Goal: Navigation & Orientation: Find specific page/section

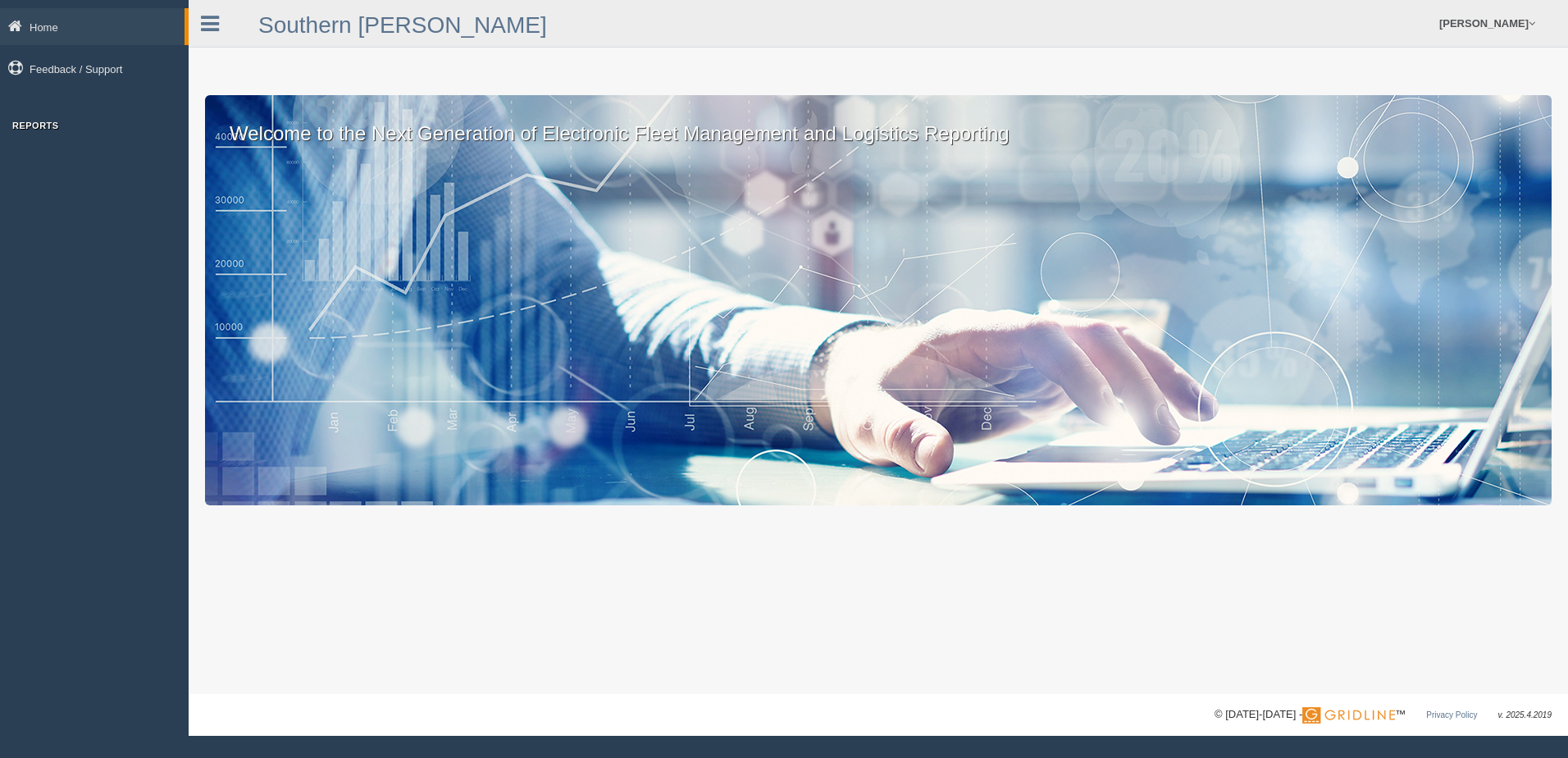
click at [38, 124] on h3 "Reports" at bounding box center [94, 126] width 188 height 10
click at [42, 128] on h3 "Reports" at bounding box center [94, 126] width 188 height 10
click at [46, 23] on link "Home" at bounding box center [92, 27] width 185 height 37
click at [211, 23] on icon at bounding box center [209, 24] width 18 height 21
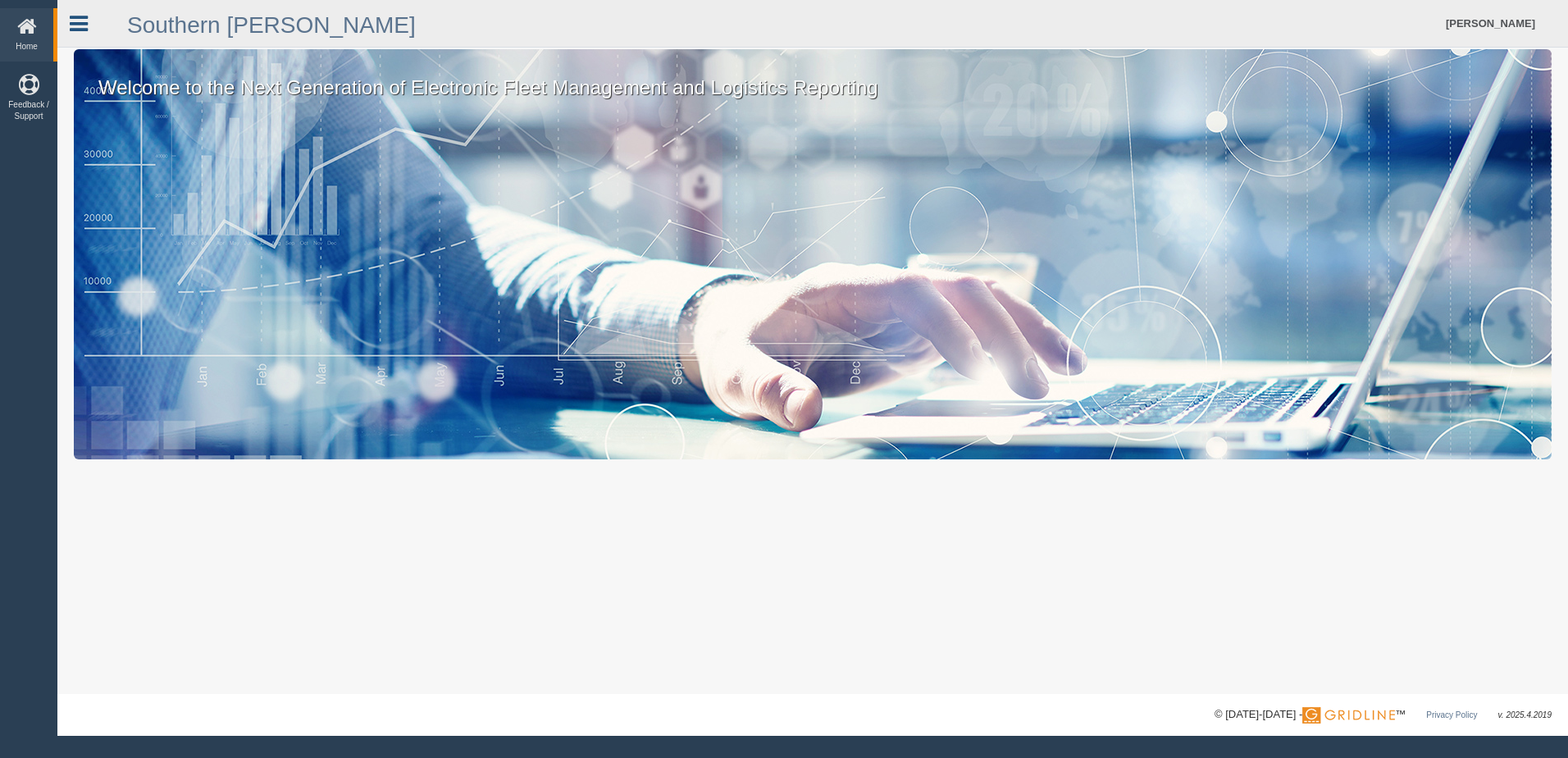
click at [98, 18] on link at bounding box center [79, 21] width 43 height 24
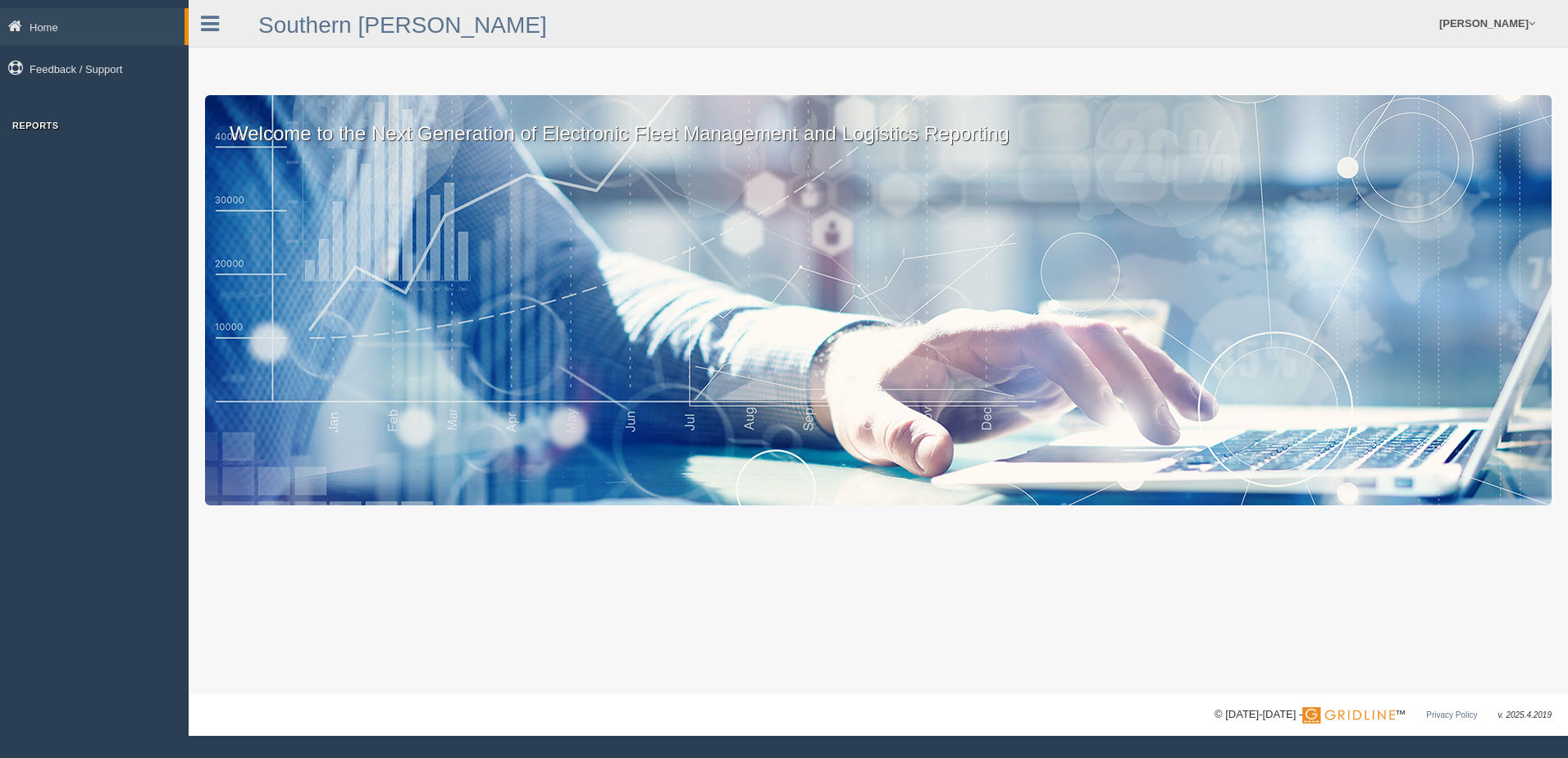
click at [35, 121] on h3 "Reports" at bounding box center [94, 126] width 188 height 10
click at [35, 125] on h3 "Reports" at bounding box center [94, 126] width 188 height 10
click at [1343, 703] on footer "© [DATE]-[DATE] - ™ Privacy Policy v. 2025.4.2019" at bounding box center [878, 715] width 1380 height 42
click at [178, 28] on link "Home" at bounding box center [92, 27] width 185 height 37
click at [200, 17] on link at bounding box center [209, 21] width 43 height 24
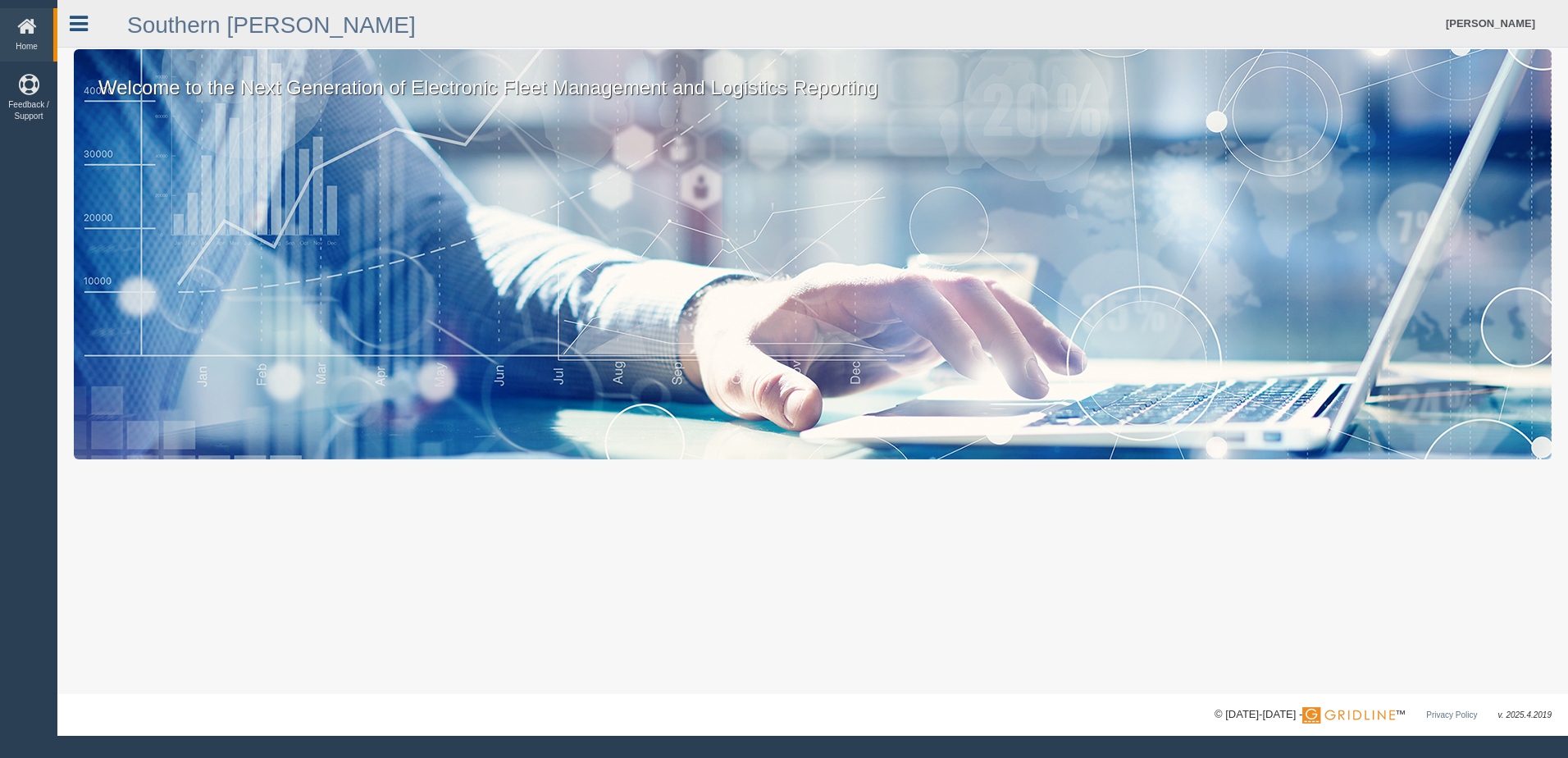
click at [86, 26] on icon at bounding box center [79, 24] width 18 height 21
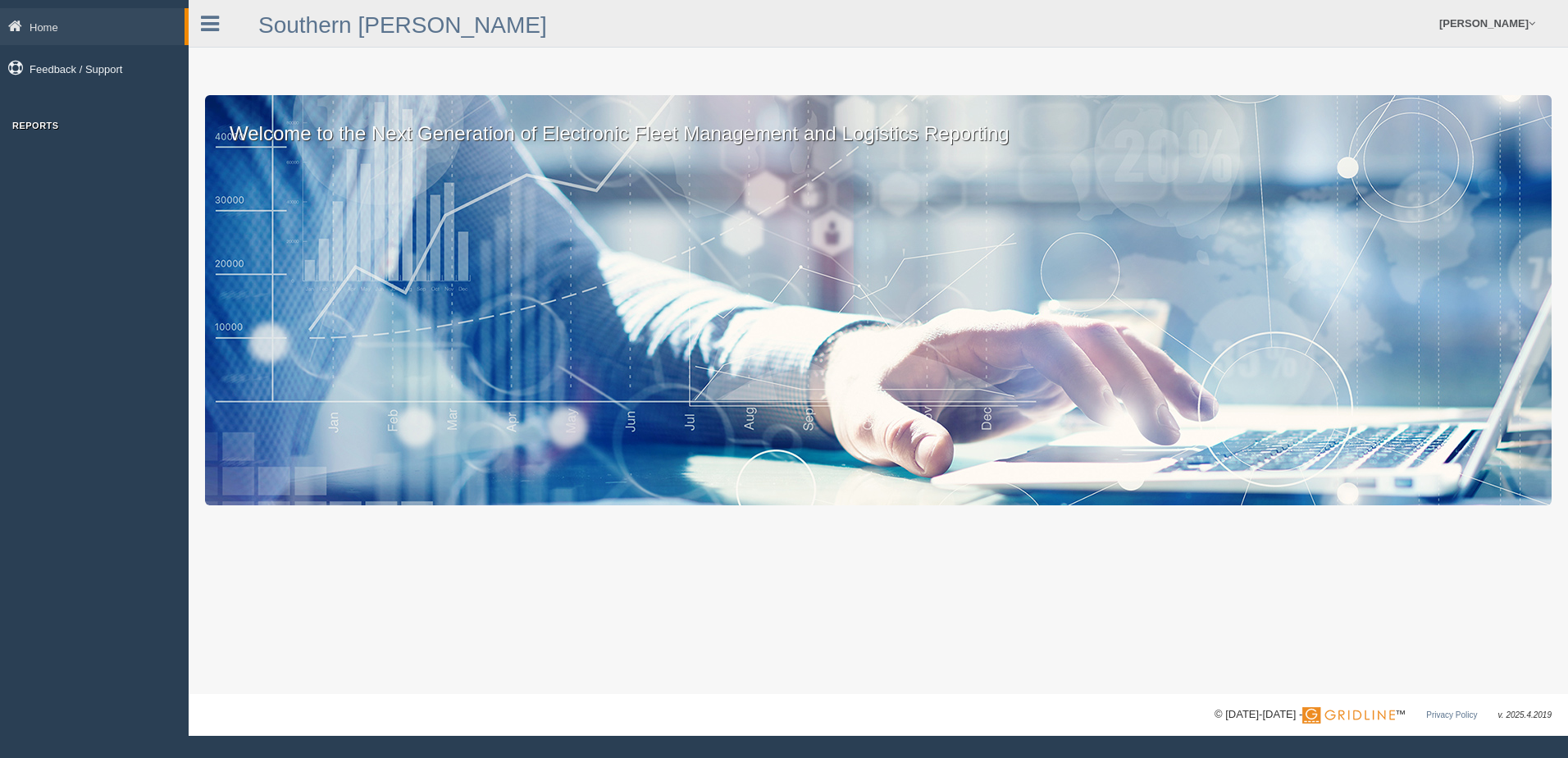
click at [44, 72] on link "Feedback / Support" at bounding box center [94, 68] width 188 height 37
click at [212, 20] on icon at bounding box center [209, 24] width 18 height 21
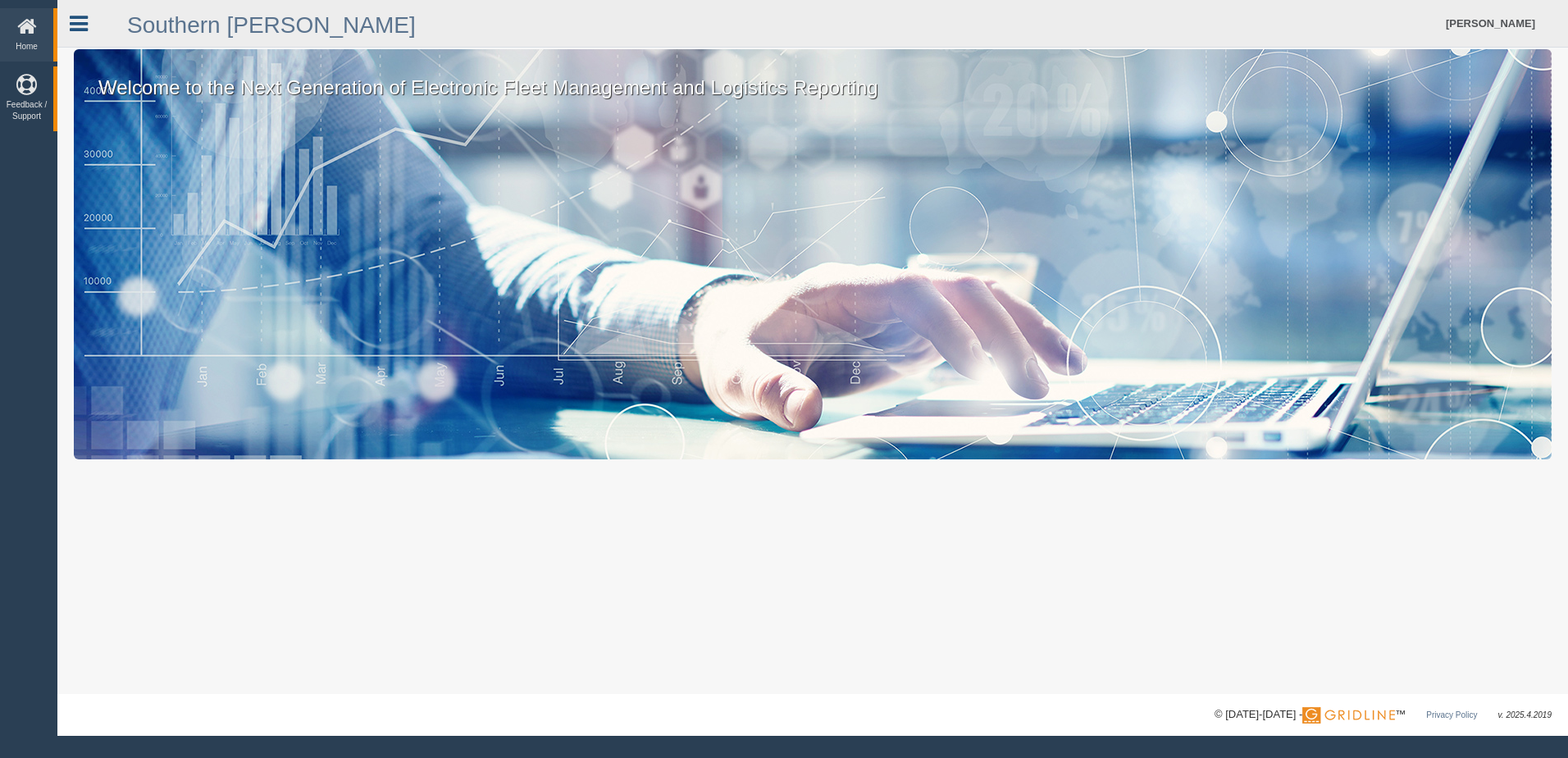
click at [78, 22] on icon at bounding box center [79, 24] width 18 height 21
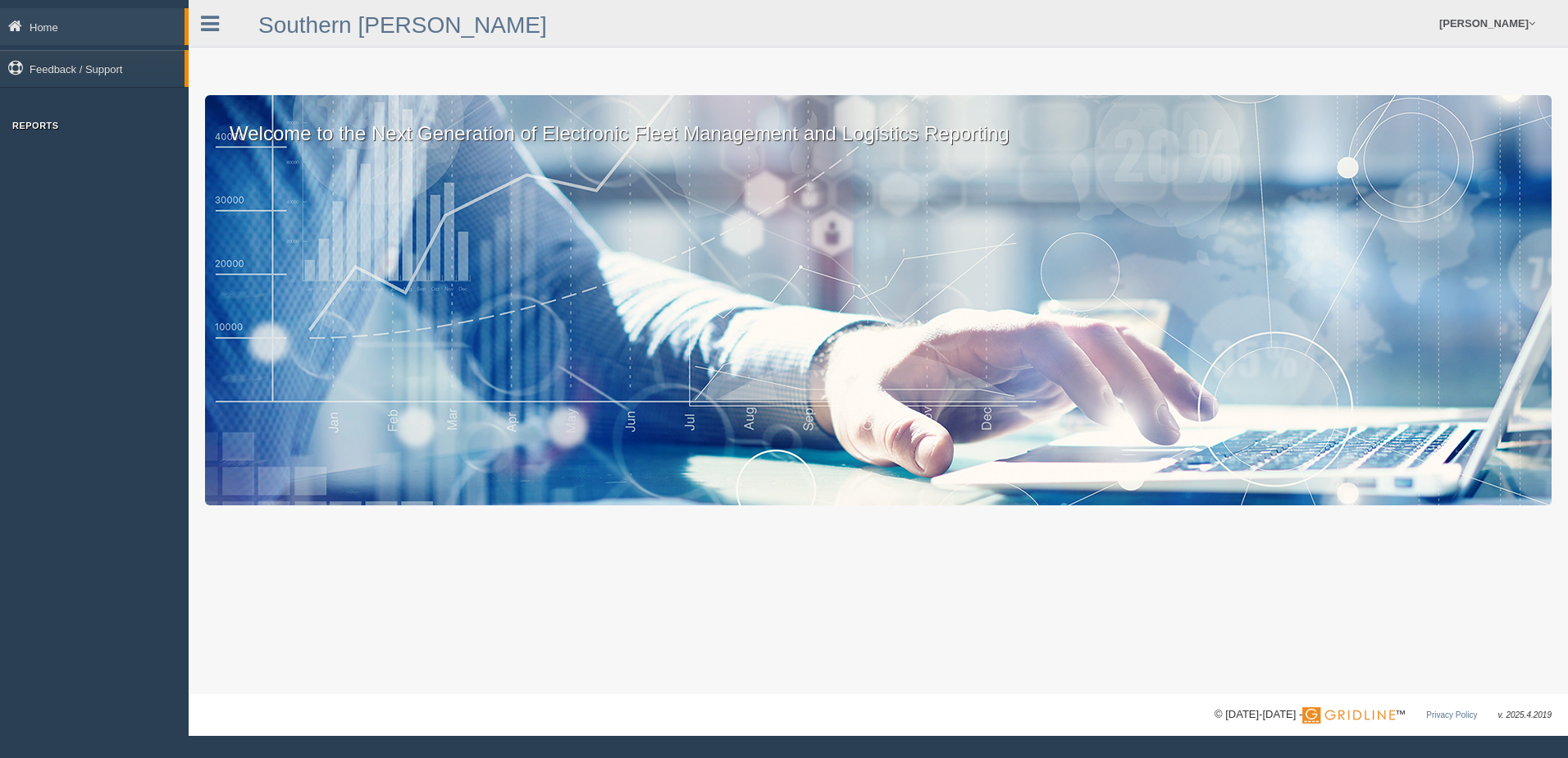
click at [26, 127] on h3 "Reports" at bounding box center [94, 126] width 188 height 10
click at [48, 125] on h3 "Reports" at bounding box center [94, 126] width 188 height 10
